Goal: Transaction & Acquisition: Purchase product/service

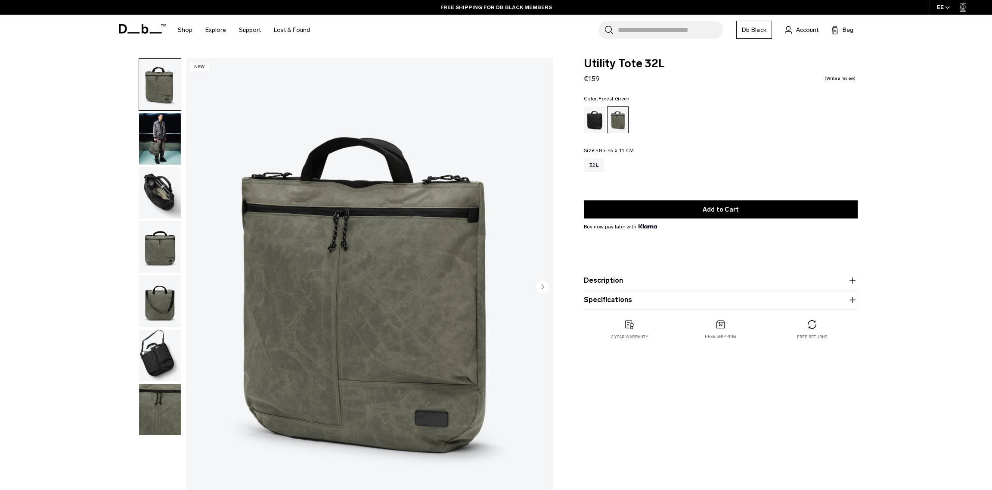
click at [531, 291] on img "1 / 7" at bounding box center [369, 287] width 367 height 459
click at [166, 133] on img "button" at bounding box center [160, 139] width 42 height 52
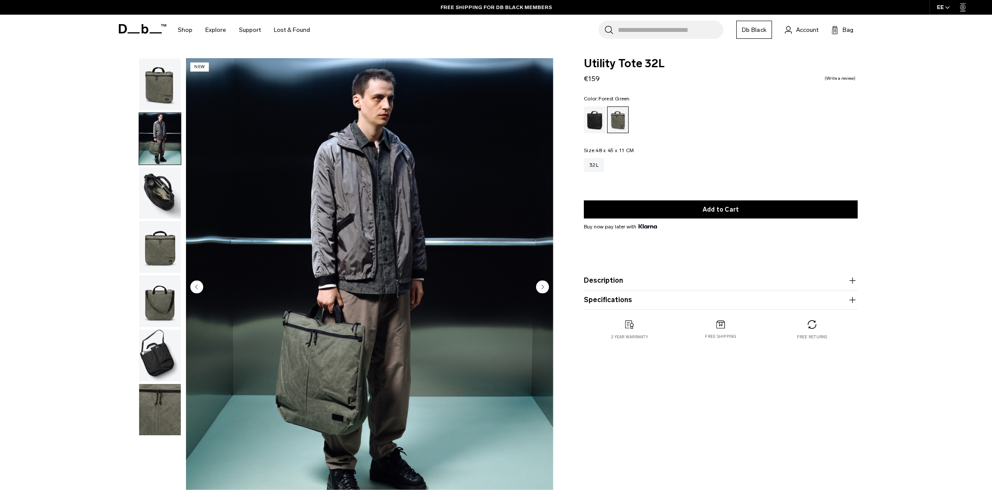
click at [170, 187] on img "button" at bounding box center [160, 193] width 42 height 52
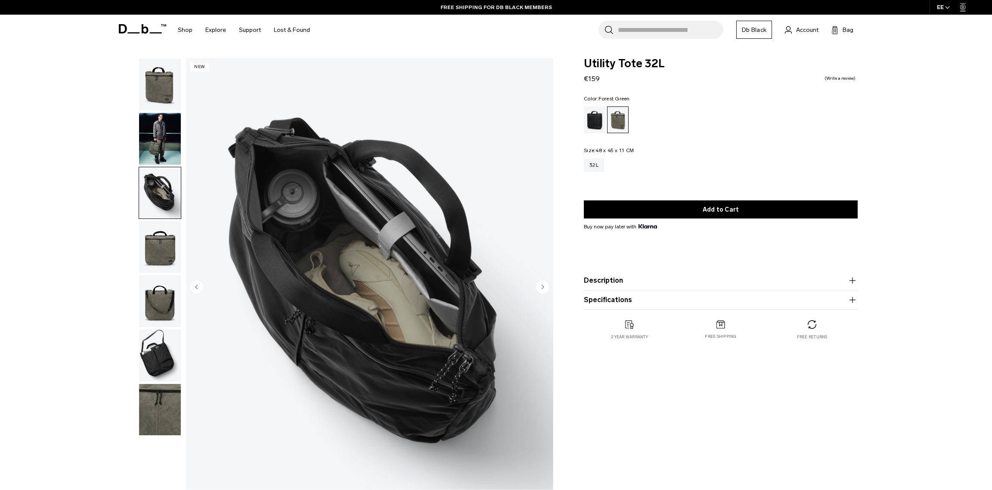
click at [162, 237] on img "button" at bounding box center [160, 247] width 42 height 52
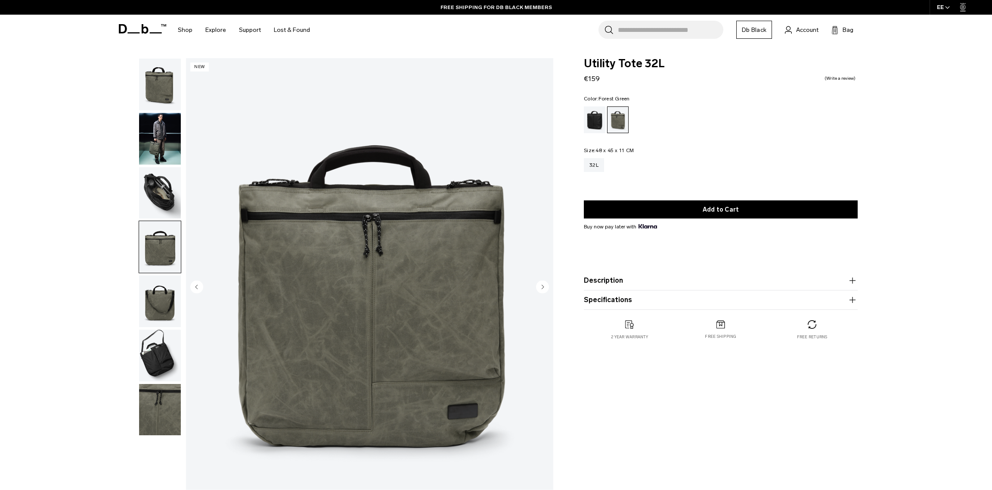
click at [151, 282] on img "button" at bounding box center [160, 301] width 42 height 52
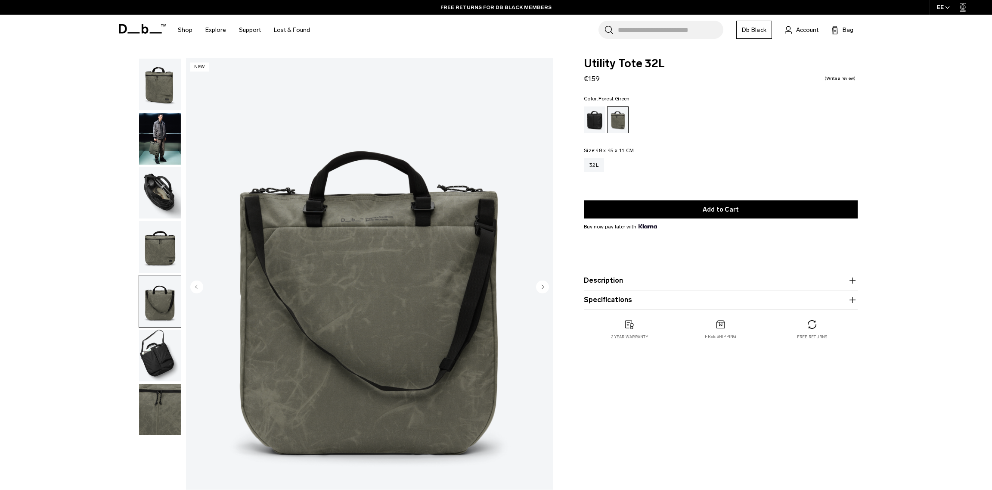
click at [139, 350] on img "button" at bounding box center [160, 355] width 42 height 52
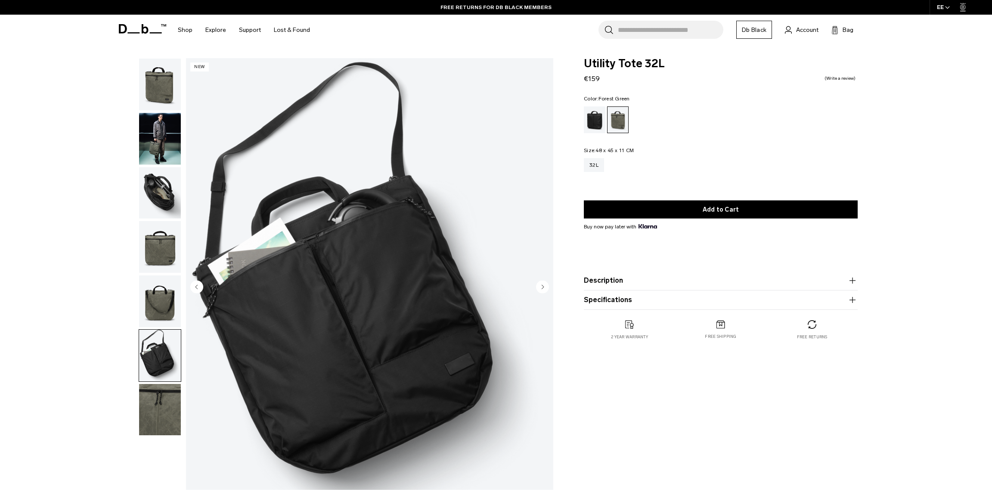
click at [120, 410] on div "06 / 07 New Close" at bounding box center [334, 289] width 450 height 463
click at [142, 420] on img "button" at bounding box center [160, 410] width 42 height 52
